Goal: Answer question/provide support

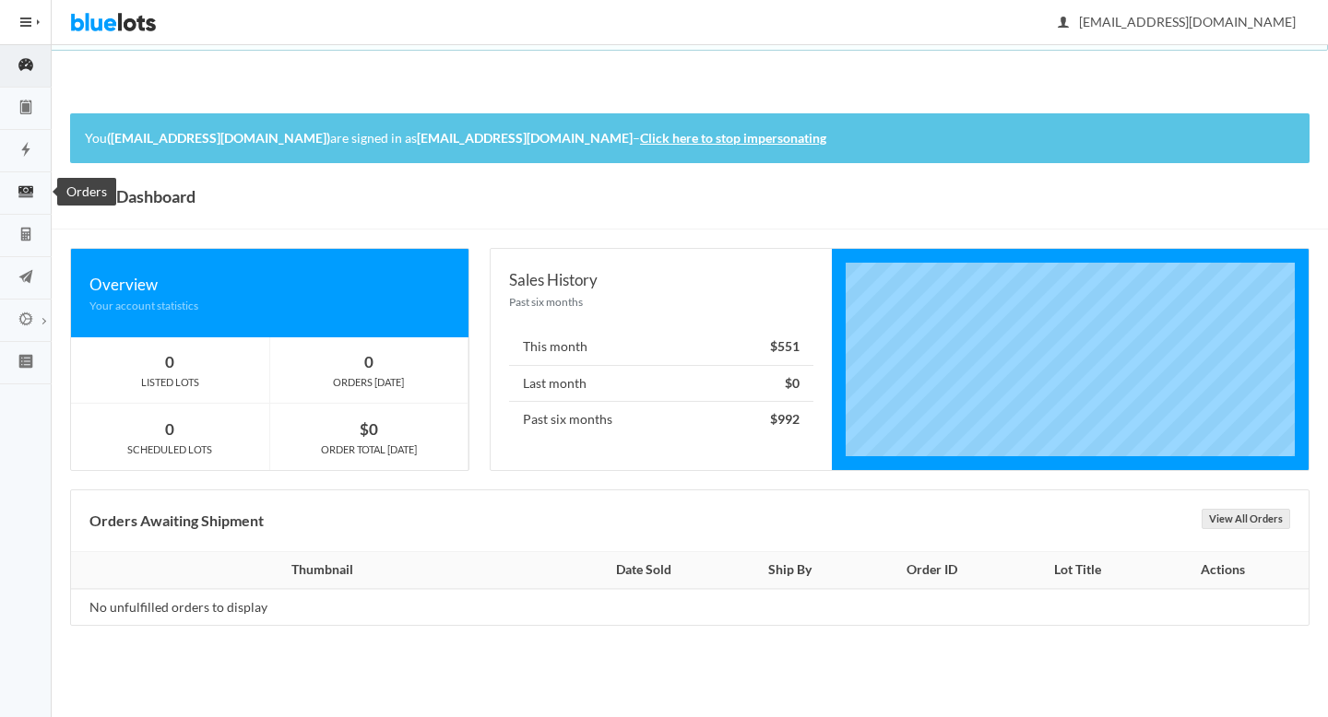
click at [8, 197] on icon "cash" at bounding box center [26, 192] width 52 height 17
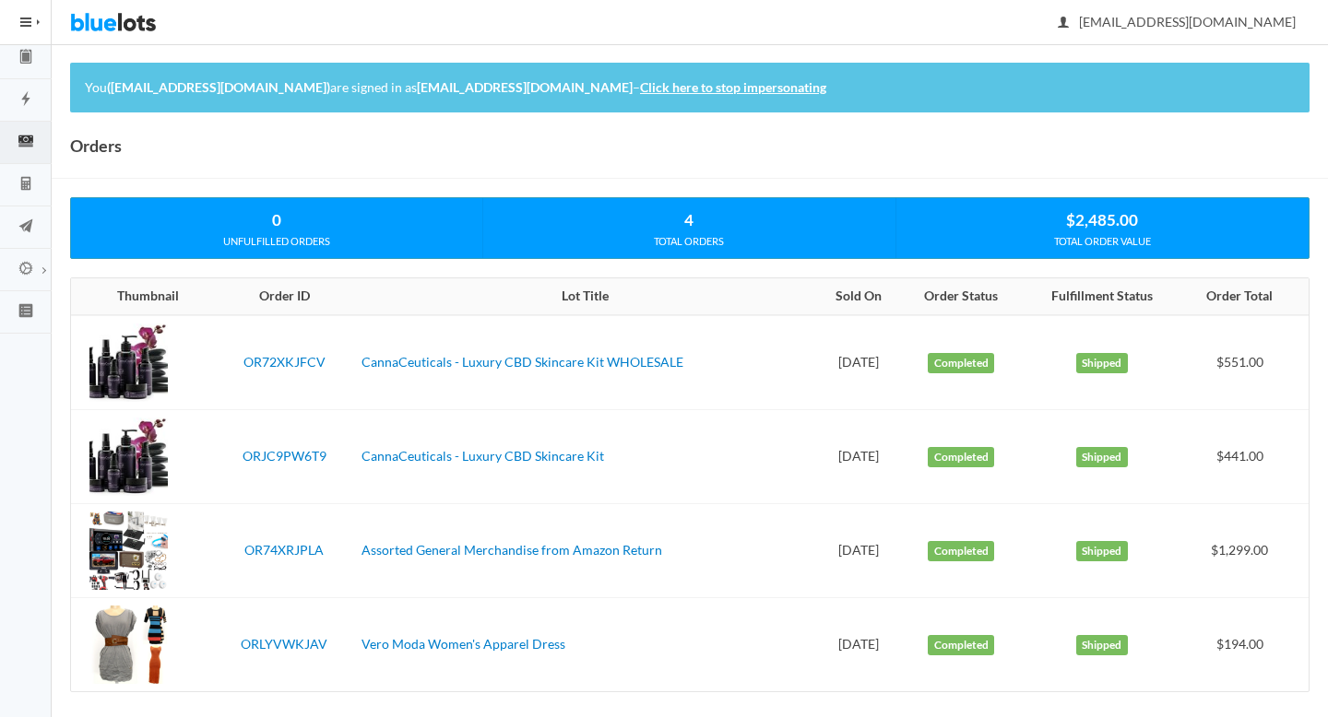
scroll to position [63, 0]
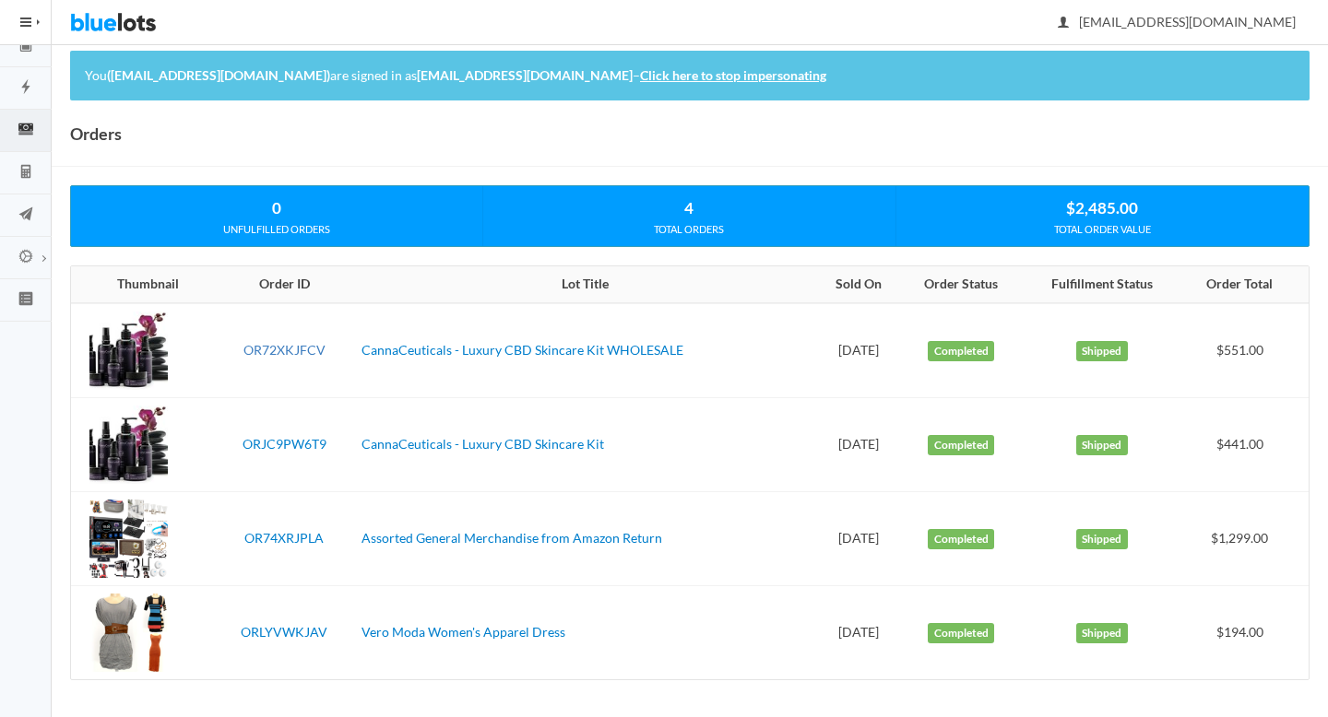
click at [281, 348] on link "OR72XKJFCV" at bounding box center [284, 350] width 82 height 16
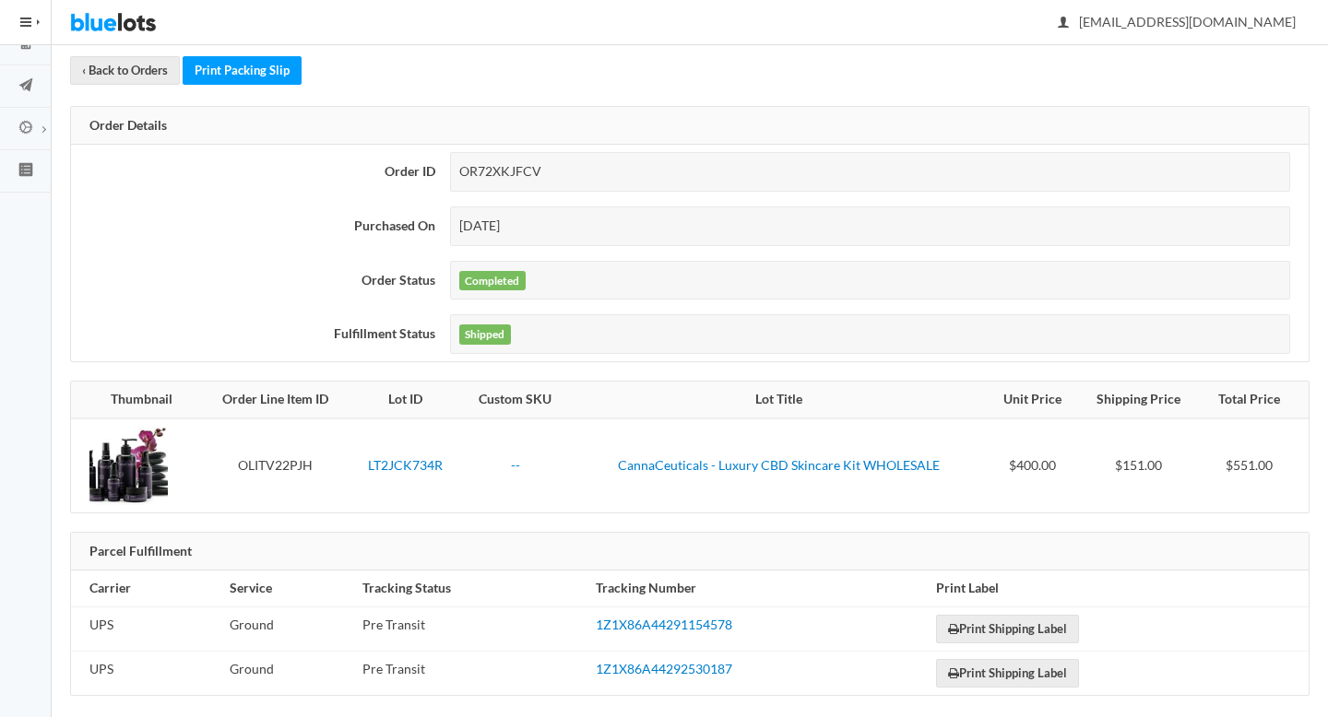
scroll to position [207, 0]
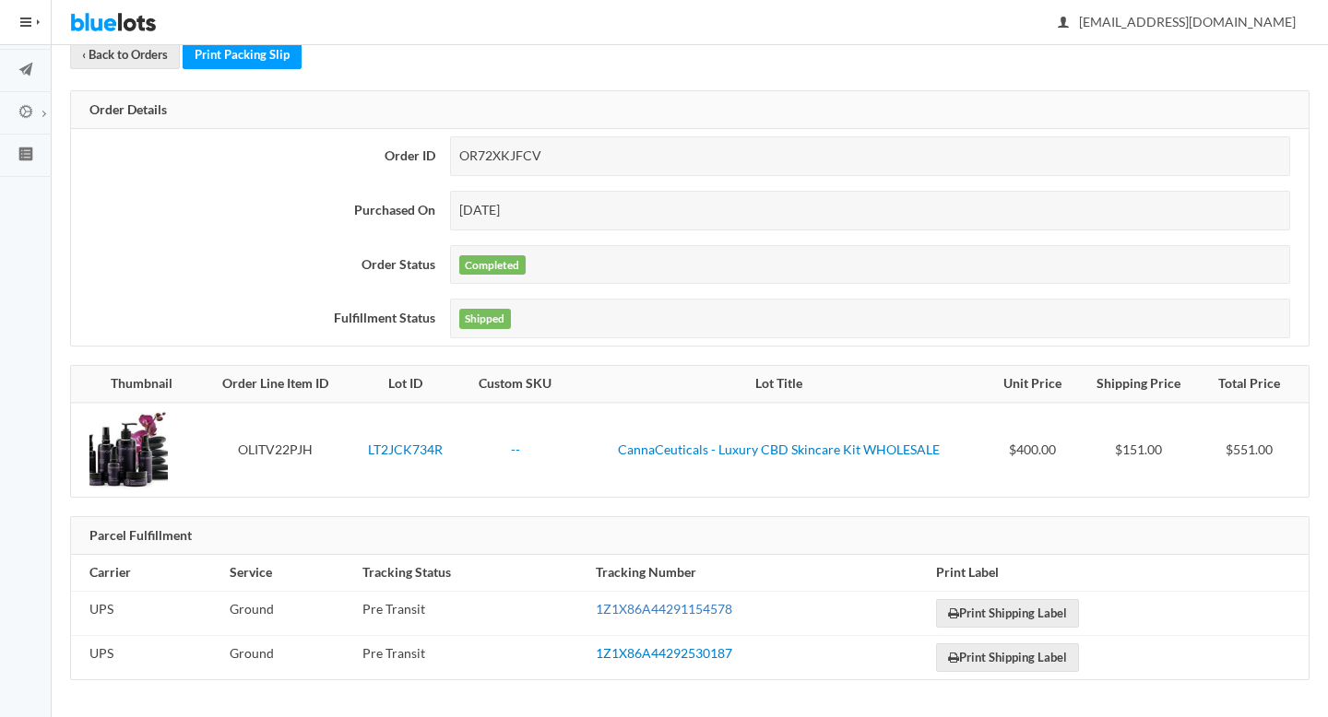
click at [633, 608] on link "1Z1X86A44291154578" at bounding box center [664, 609] width 136 height 16
click at [643, 612] on link "1Z1X86A44291154578" at bounding box center [664, 609] width 136 height 16
click at [500, 153] on div "OR72XKJFCV" at bounding box center [870, 156] width 840 height 40
copy div "OR72XKJFCV"
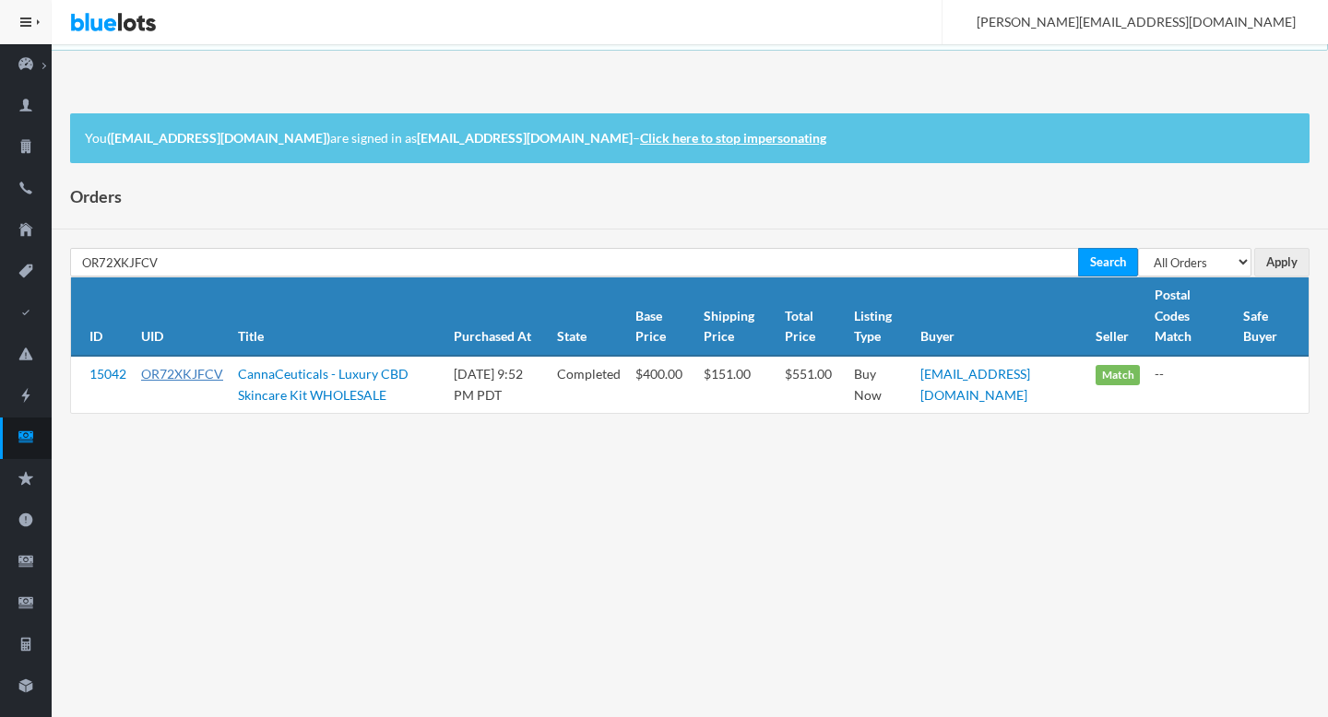
click at [177, 369] on link "OR72XKJFCV" at bounding box center [182, 374] width 82 height 16
click at [34, 440] on icon "cash" at bounding box center [26, 437] width 52 height 17
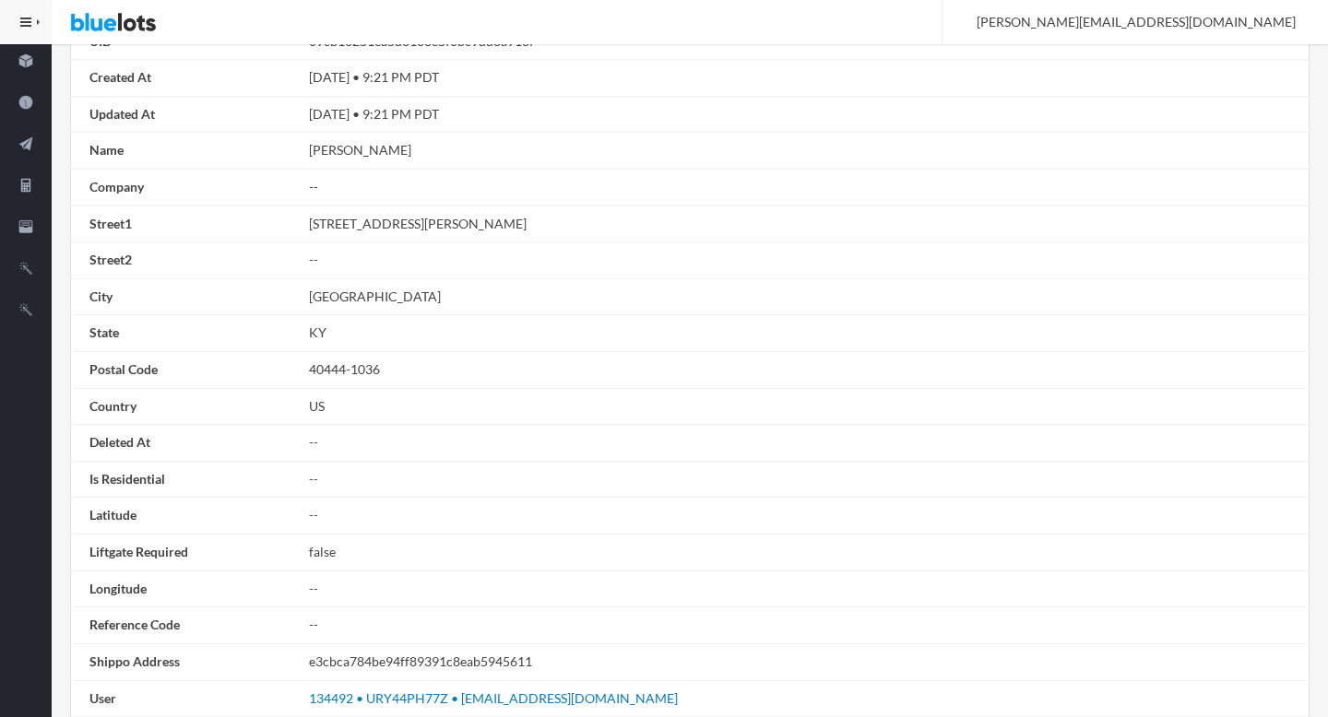
scroll to position [1046, 0]
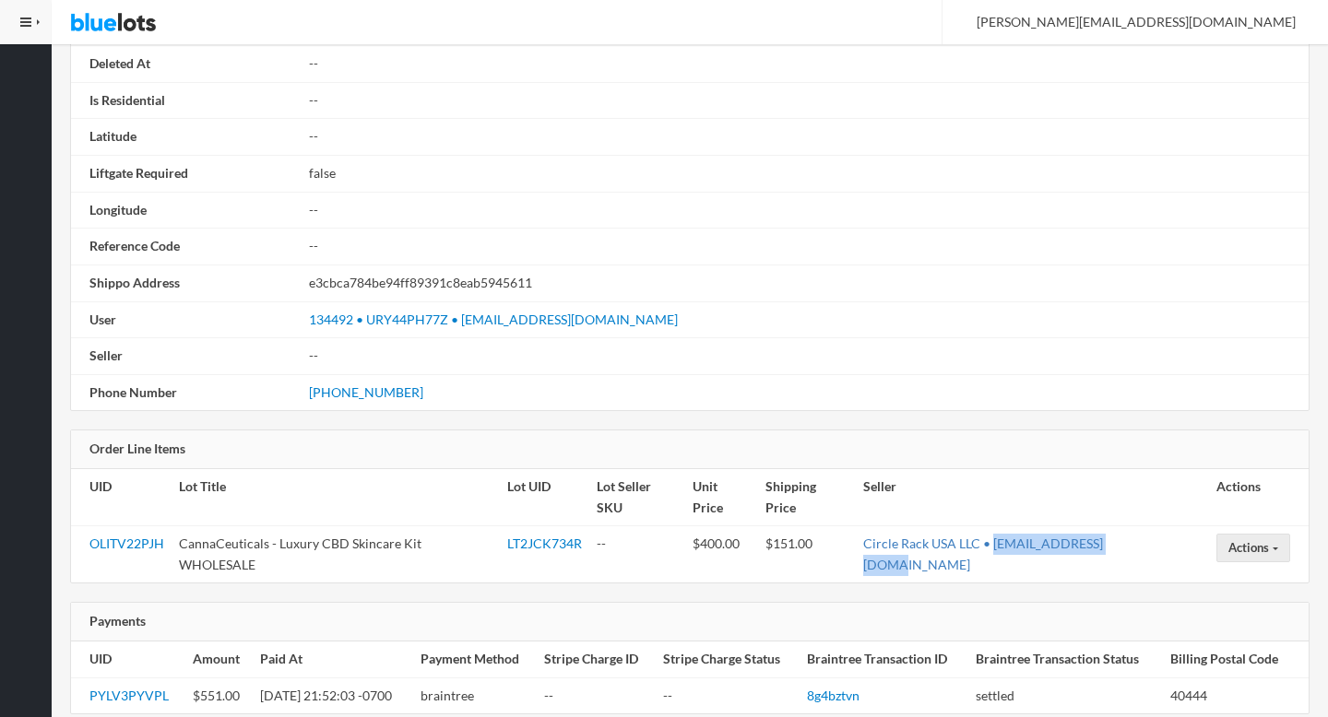
drag, startPoint x: 1180, startPoint y: 527, endPoint x: 1049, endPoint y: 527, distance: 131.9
click at [1049, 527] on td "Circle Rack USA LLC • admin@circlerack.com" at bounding box center [1032, 555] width 353 height 57
copy link "[EMAIL_ADDRESS][DOMAIN_NAME]"
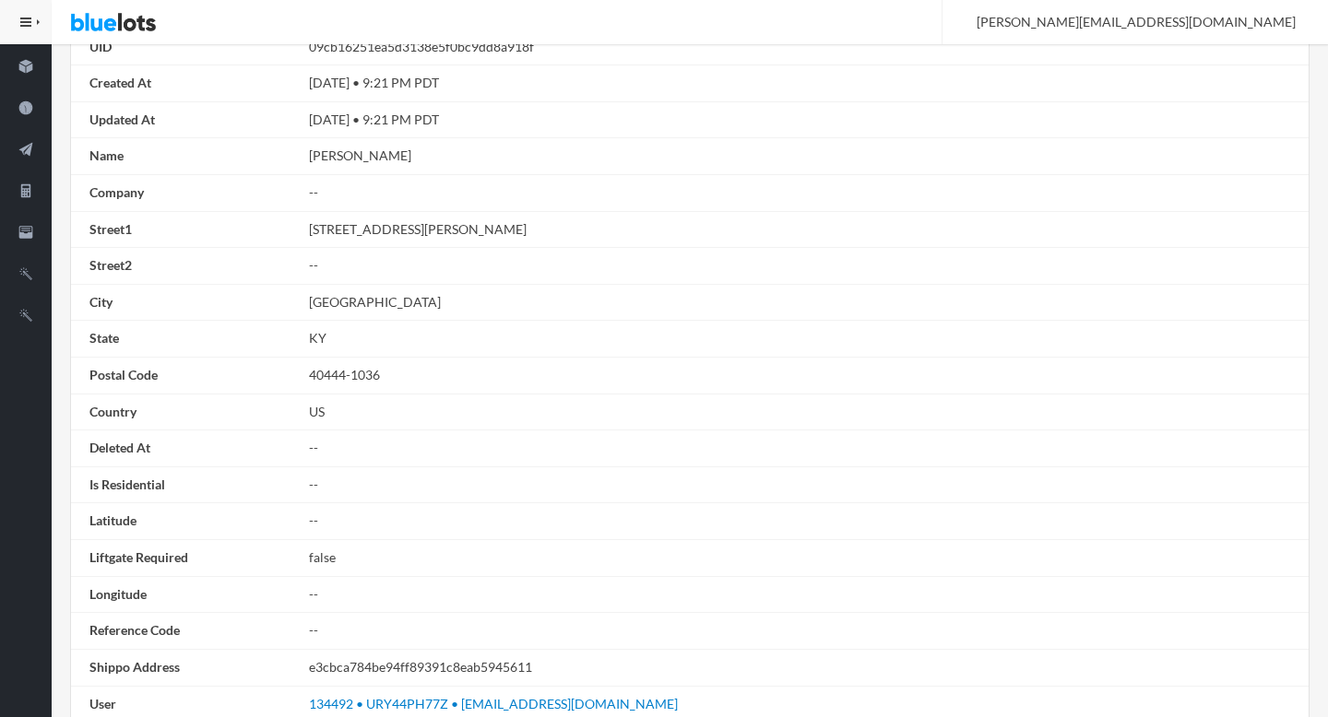
scroll to position [0, 0]
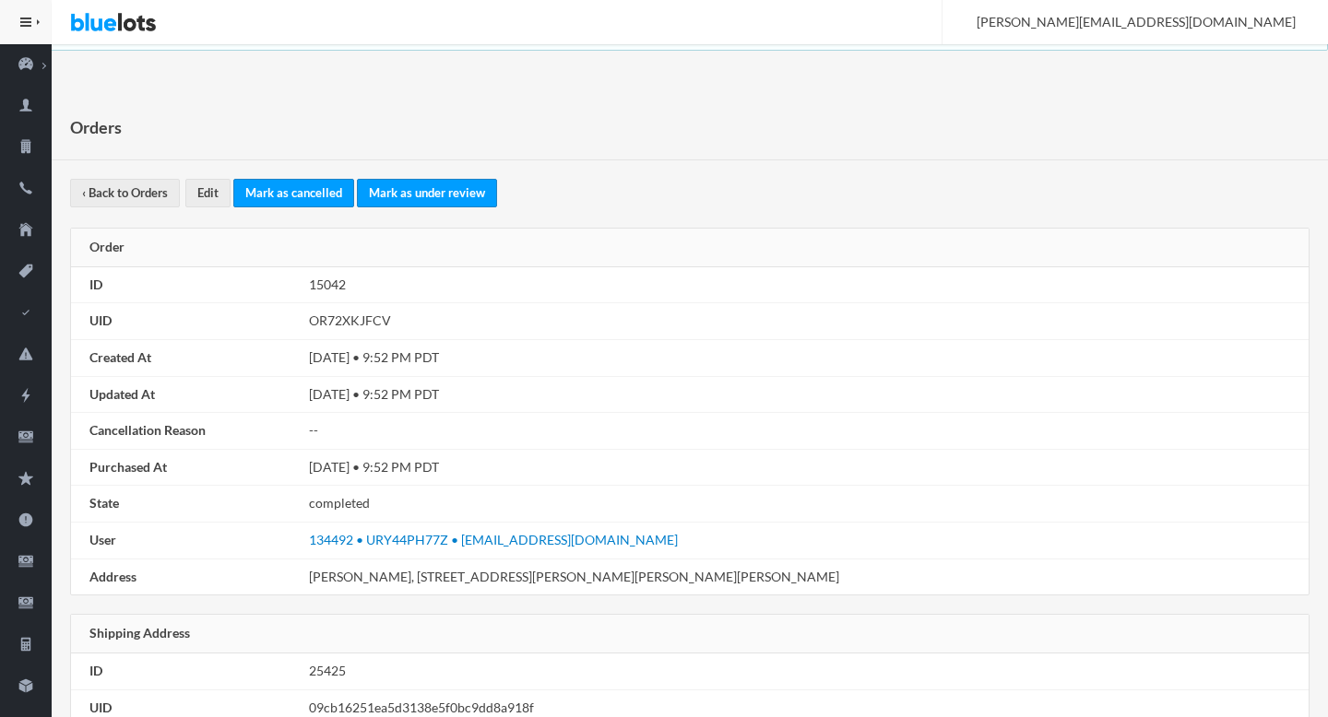
click at [364, 319] on td "OR72XKJFCV" at bounding box center [805, 321] width 1007 height 37
copy td "OR72XKJFCV"
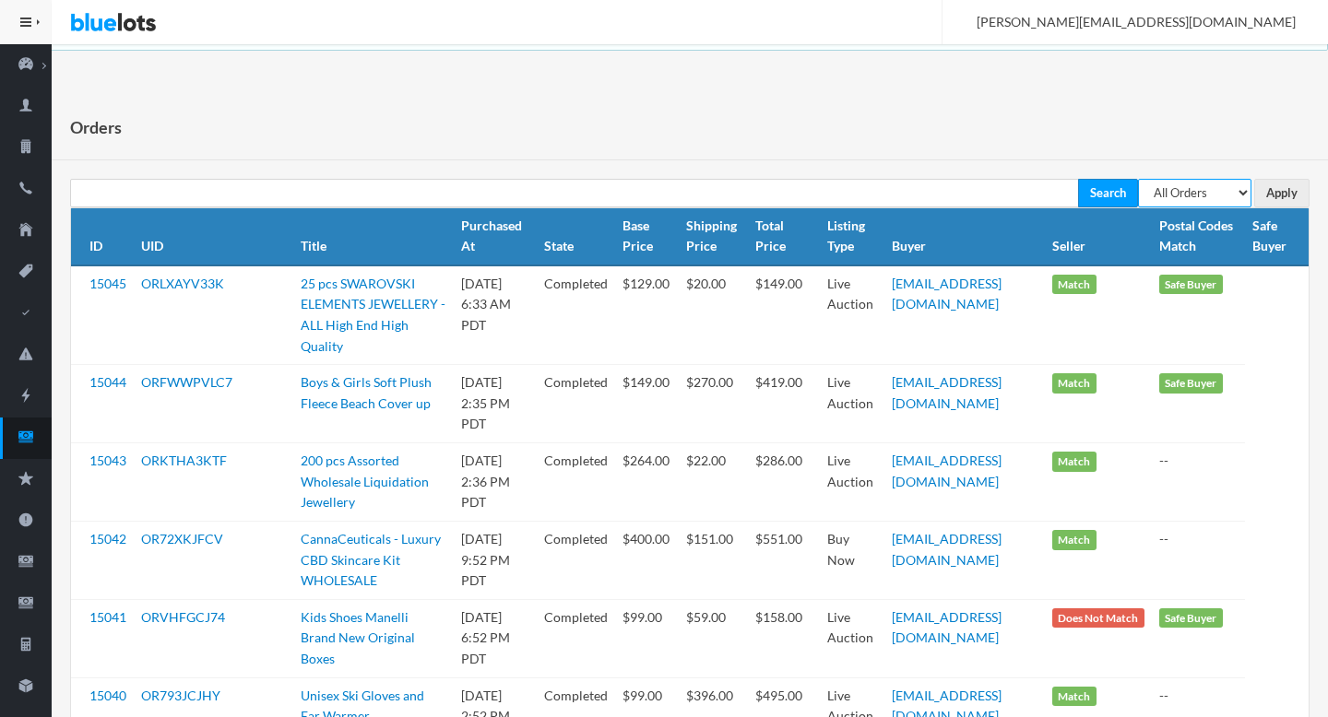
click at [1210, 198] on select "All Orders Pending Completed Under review Cancelled" at bounding box center [1194, 193] width 113 height 29
select select "pending"
click at [1138, 179] on select "All Orders Pending Completed Under review Cancelled" at bounding box center [1194, 193] width 113 height 29
click at [1270, 192] on input "Apply" at bounding box center [1281, 193] width 55 height 29
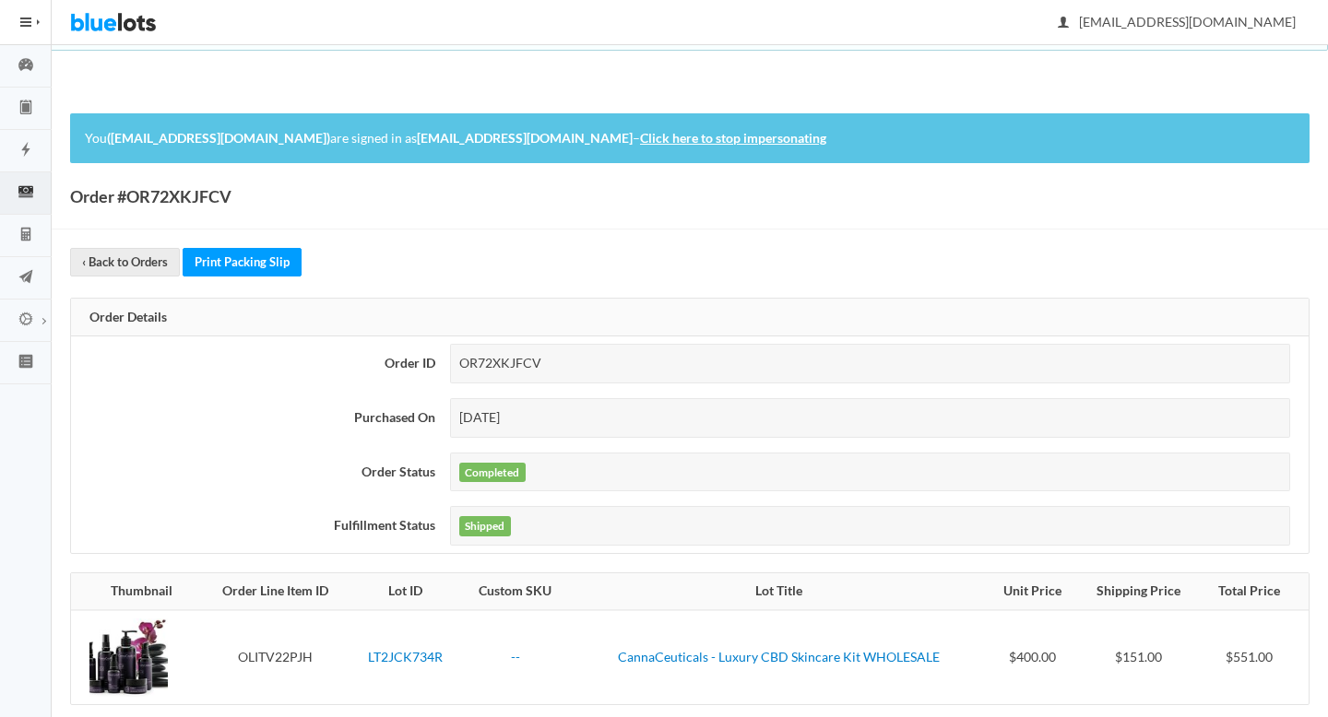
scroll to position [207, 0]
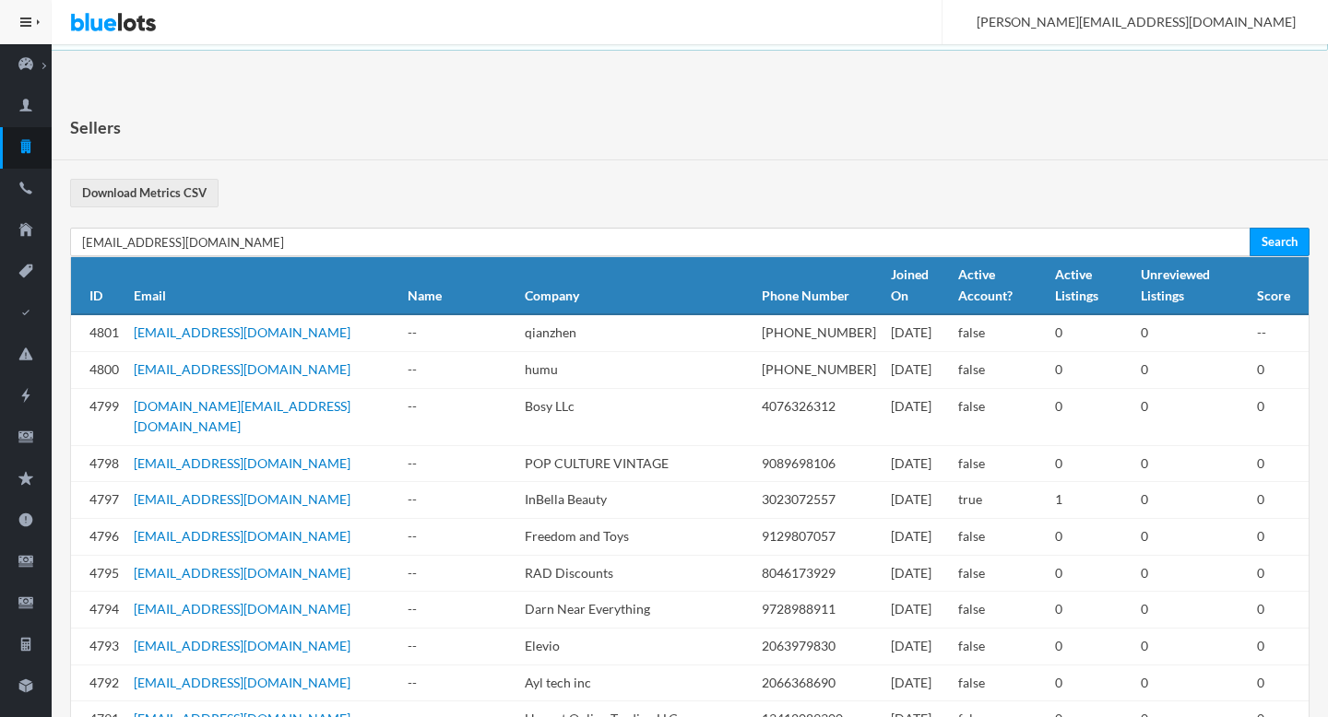
type input "[EMAIL_ADDRESS][DOMAIN_NAME]"
click at [1250, 228] on input "Search" at bounding box center [1280, 242] width 60 height 29
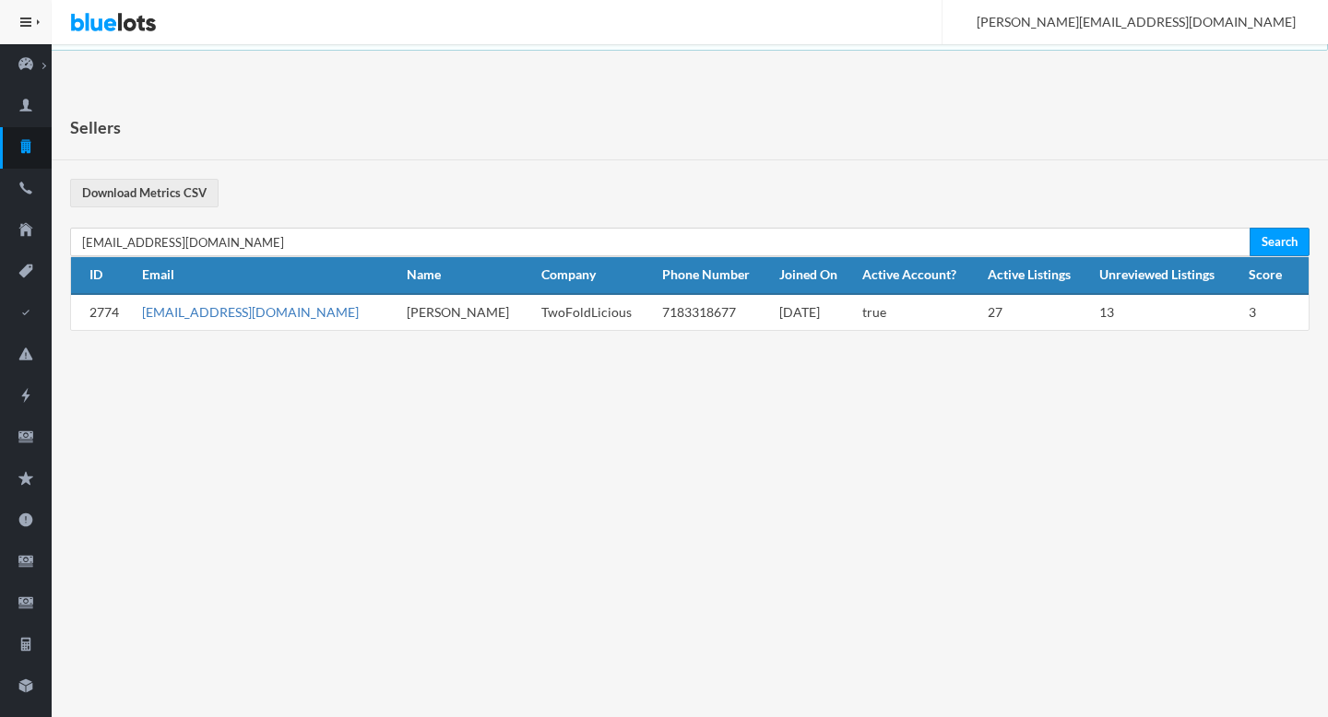
click at [192, 312] on link "vikagf20@gmail.com" at bounding box center [250, 312] width 217 height 16
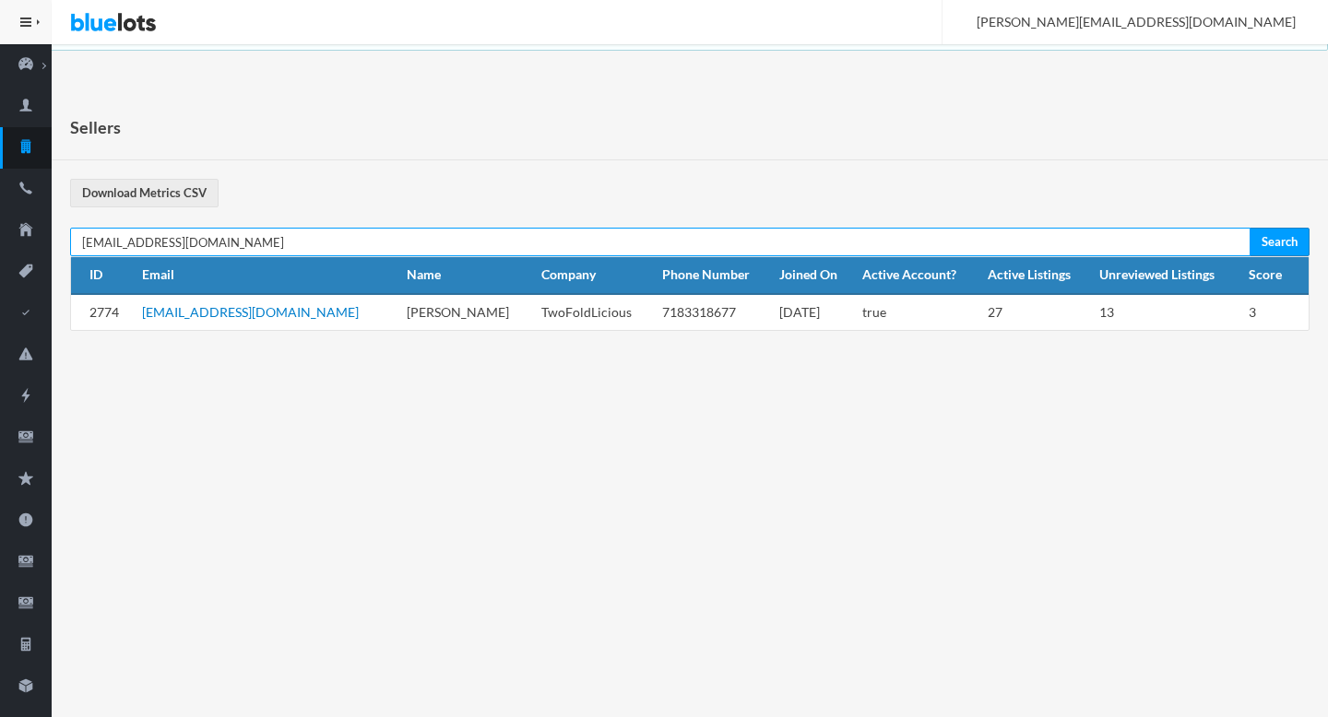
click at [544, 233] on input "[EMAIL_ADDRESS][DOMAIN_NAME]" at bounding box center [660, 242] width 1180 height 29
paste input "premier.liquidators@yahoo"
type input "premier.liquidators@yahoo.com"
click at [1250, 228] on input "Search" at bounding box center [1280, 242] width 60 height 29
